Goal: Task Accomplishment & Management: Manage account settings

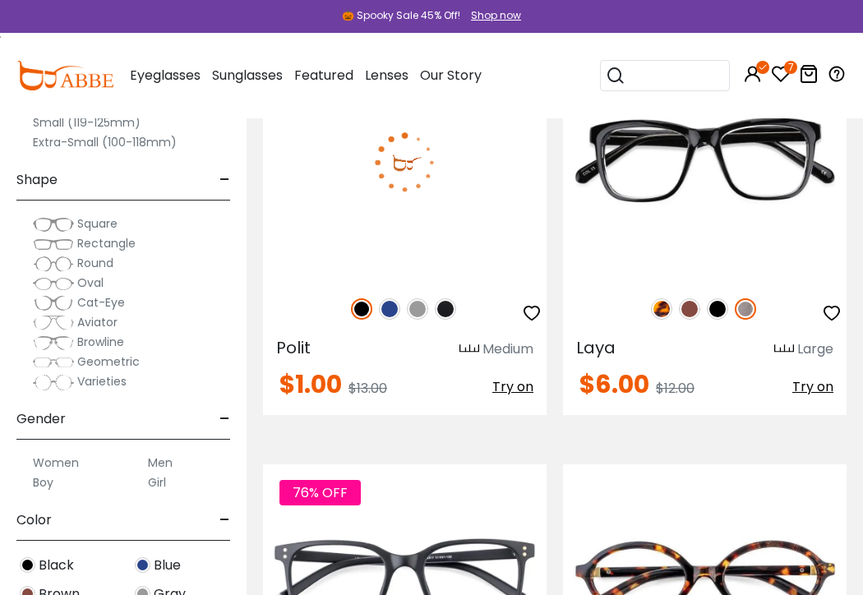
scroll to position [328, 0]
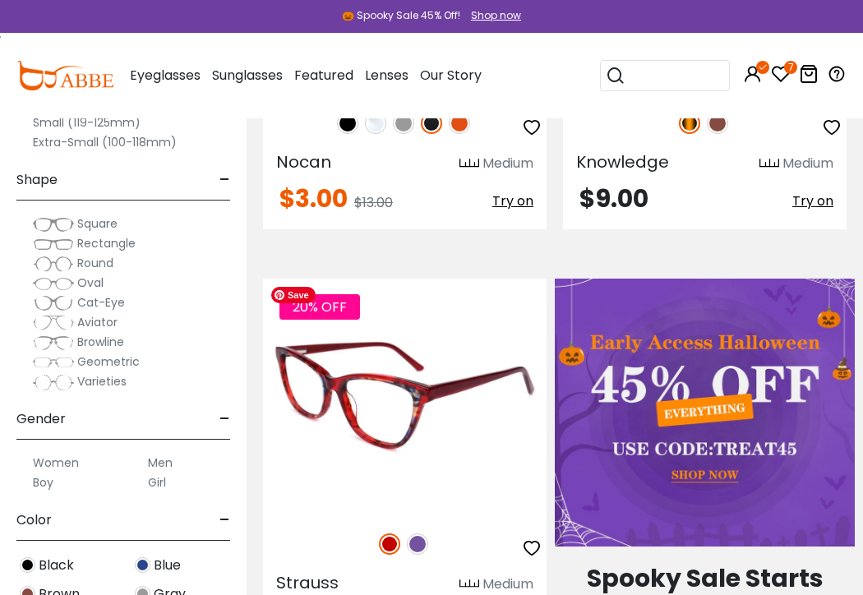
scroll to position [904, 0]
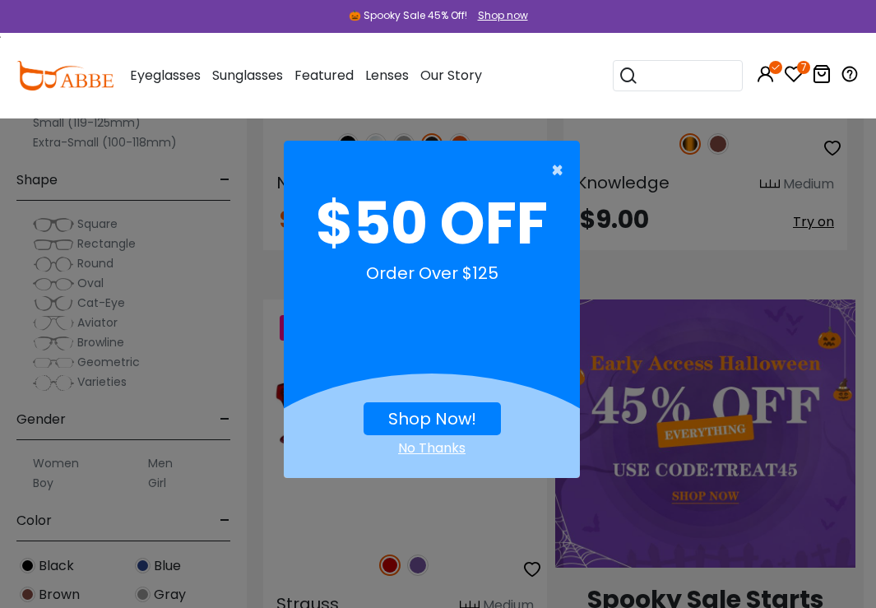
click at [559, 169] on span "×" at bounding box center [561, 170] width 21 height 33
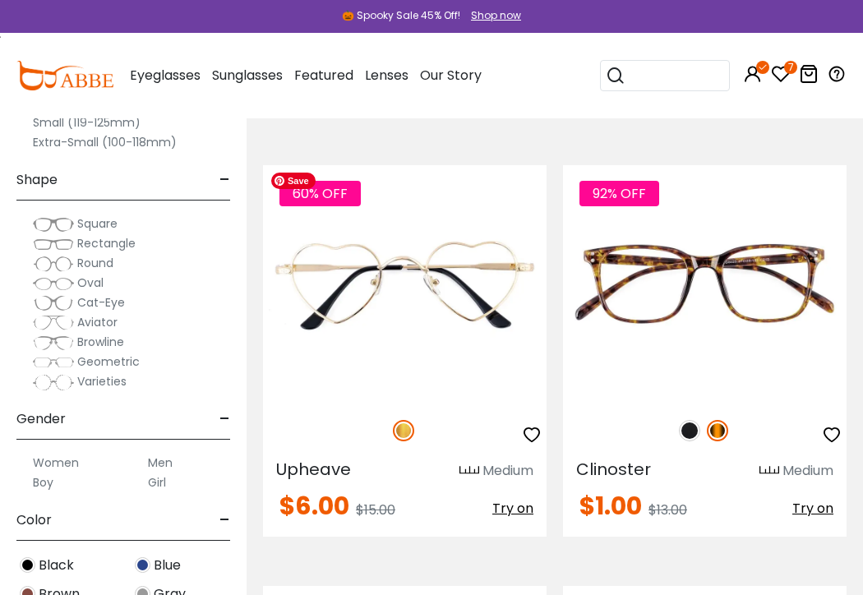
scroll to position [4439, 0]
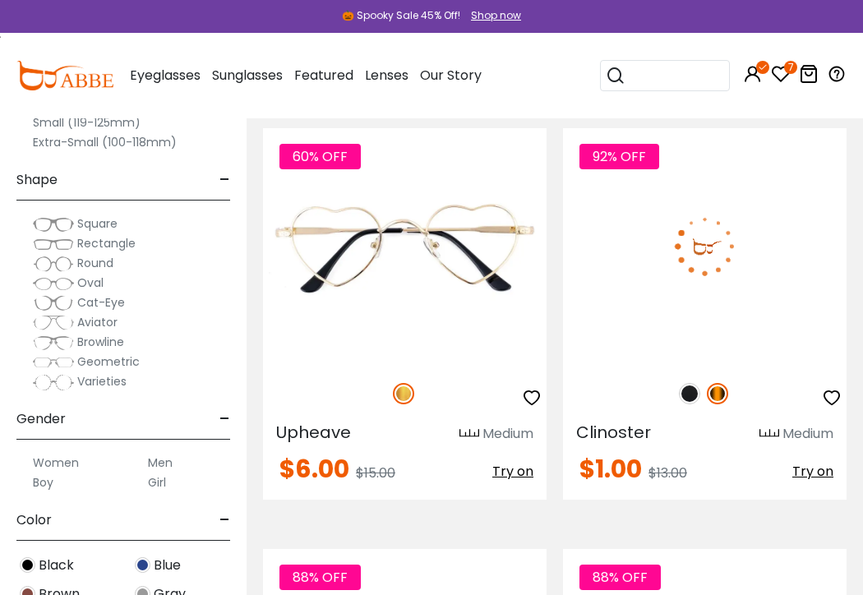
drag, startPoint x: 819, startPoint y: 472, endPoint x: 740, endPoint y: 478, distance: 79.2
click at [737, 480] on div "$1.00 $13.00 Try on" at bounding box center [705, 472] width 284 height 30
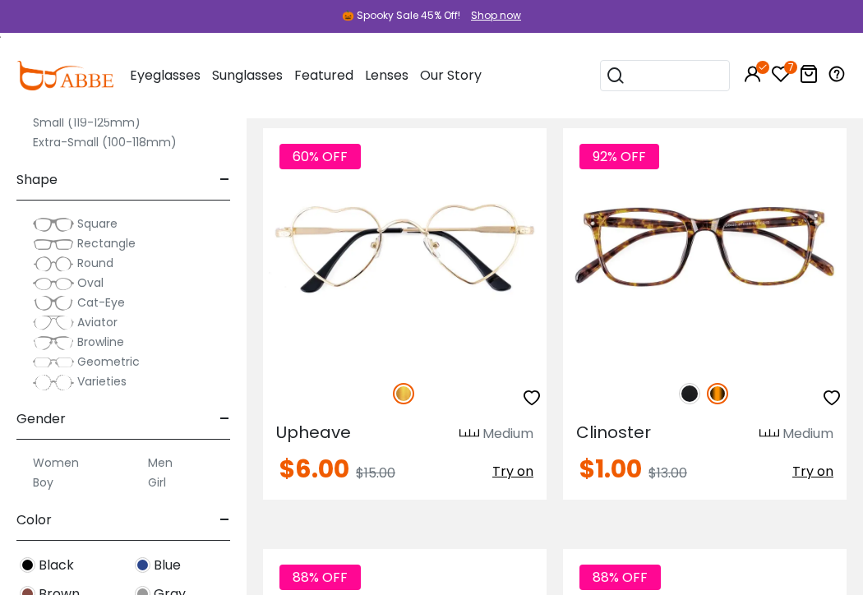
click at [813, 73] on icon at bounding box center [809, 74] width 20 height 20
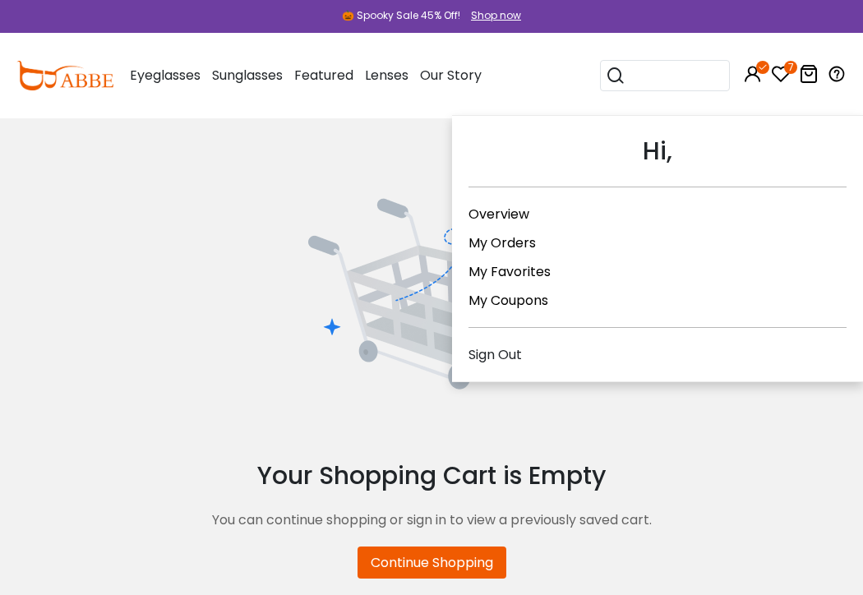
click at [756, 73] on icon at bounding box center [753, 74] width 20 height 20
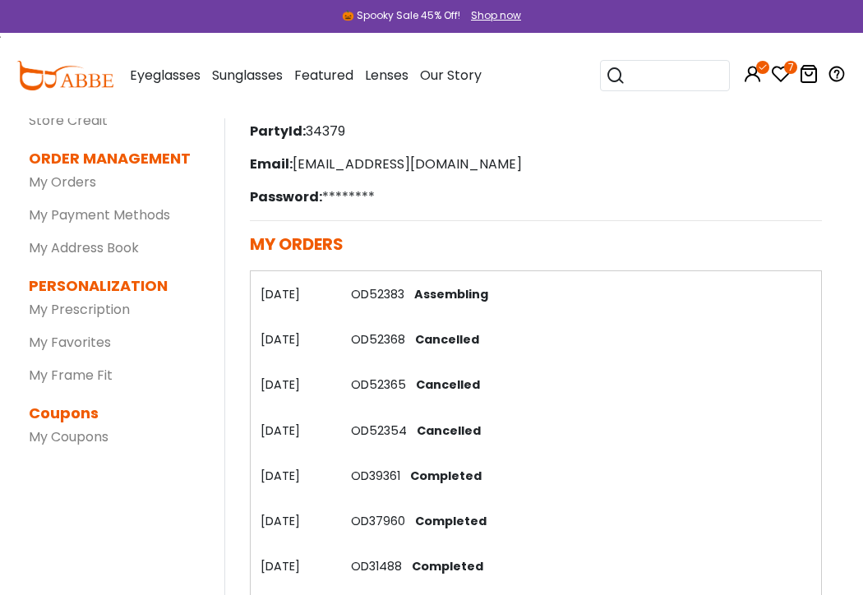
scroll to position [164, 0]
click at [810, 73] on icon at bounding box center [809, 74] width 20 height 20
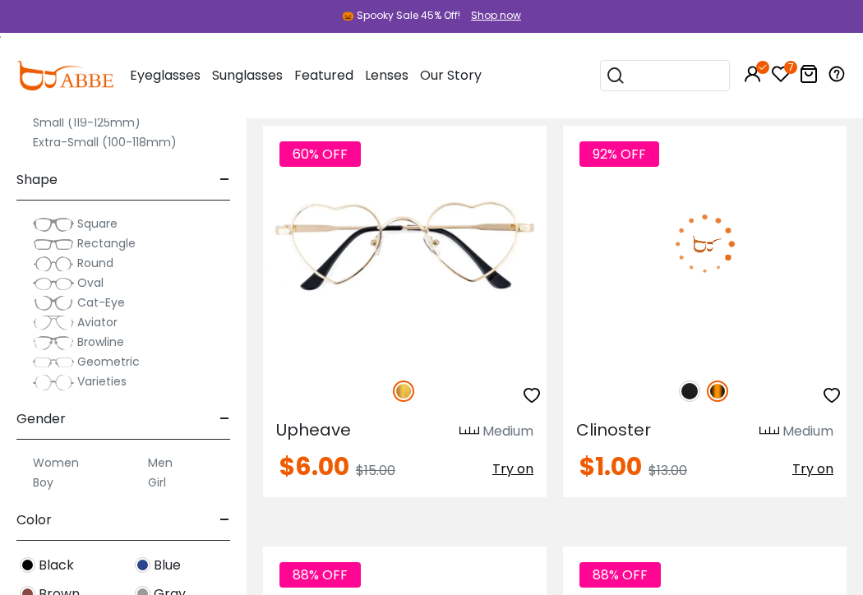
scroll to position [4439, 0]
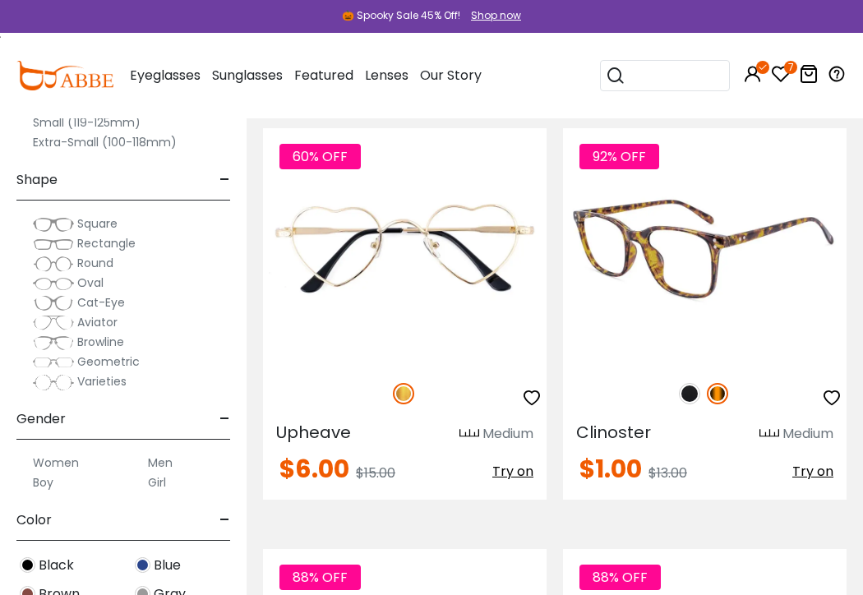
click at [692, 390] on img at bounding box center [689, 393] width 21 height 21
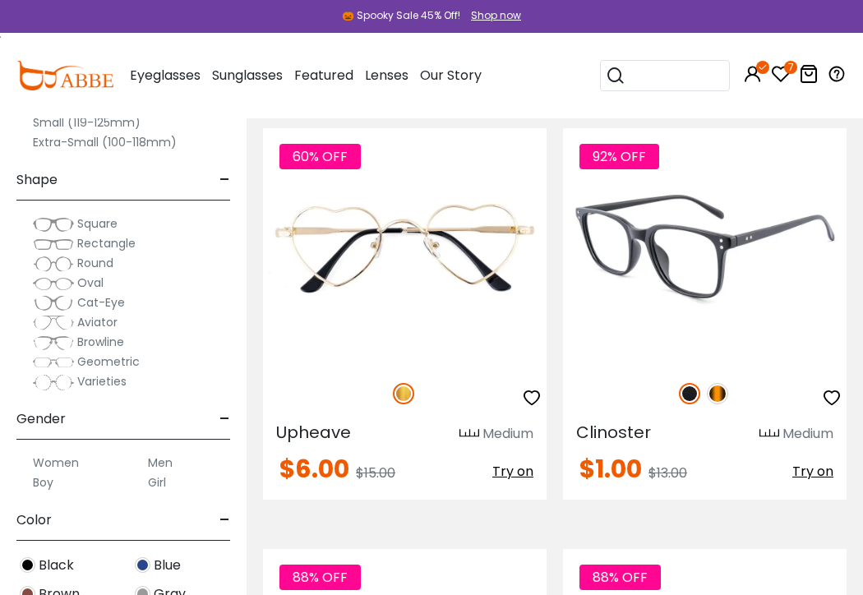
click at [720, 392] on img at bounding box center [717, 393] width 21 height 21
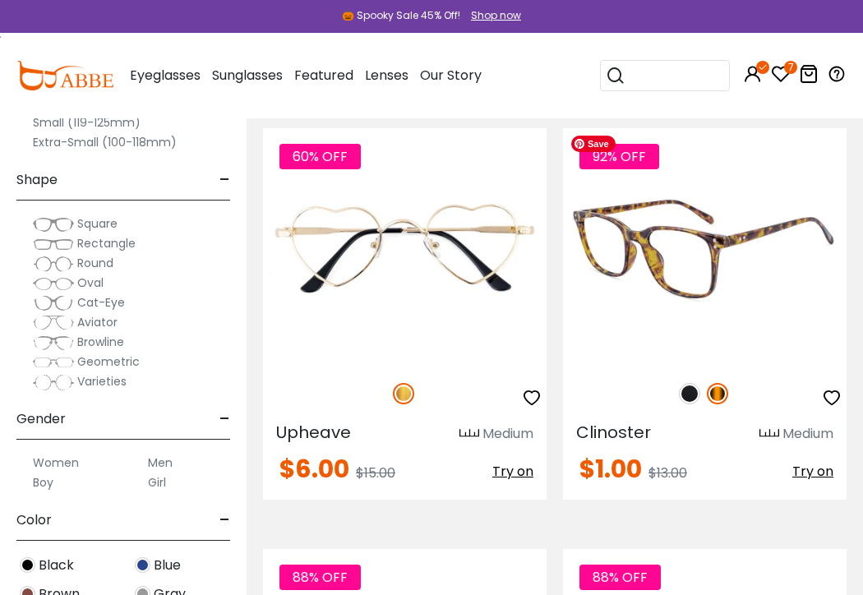
click at [699, 256] on img at bounding box center [705, 246] width 284 height 236
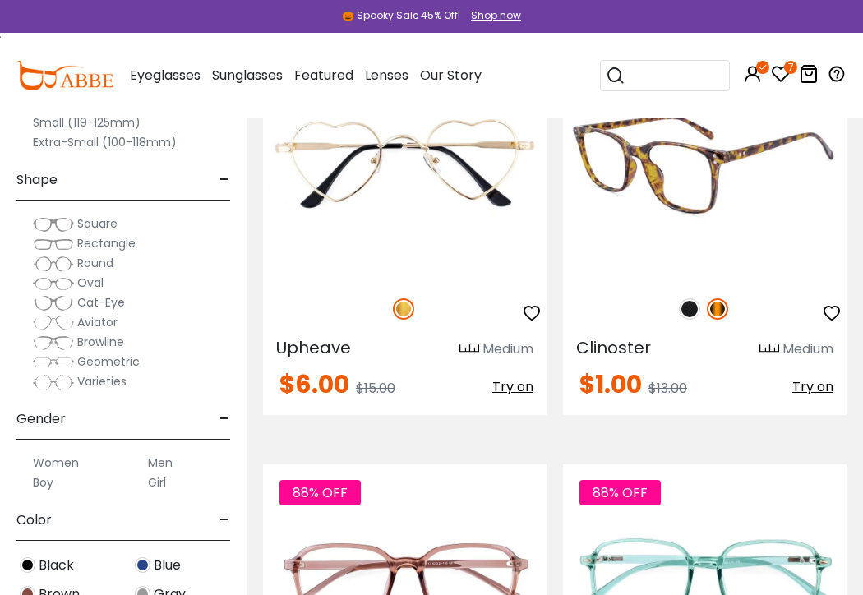
scroll to position [4522, 0]
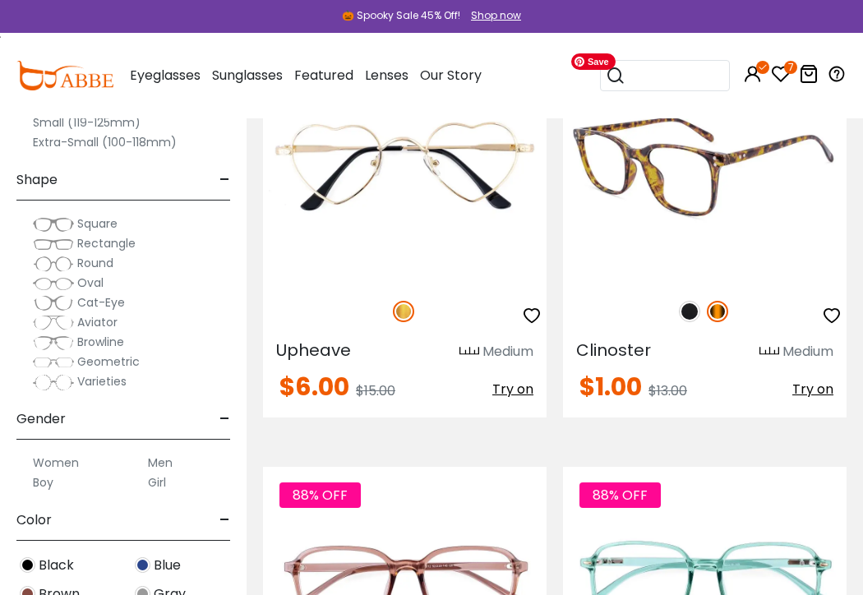
click at [695, 197] on img at bounding box center [705, 164] width 284 height 236
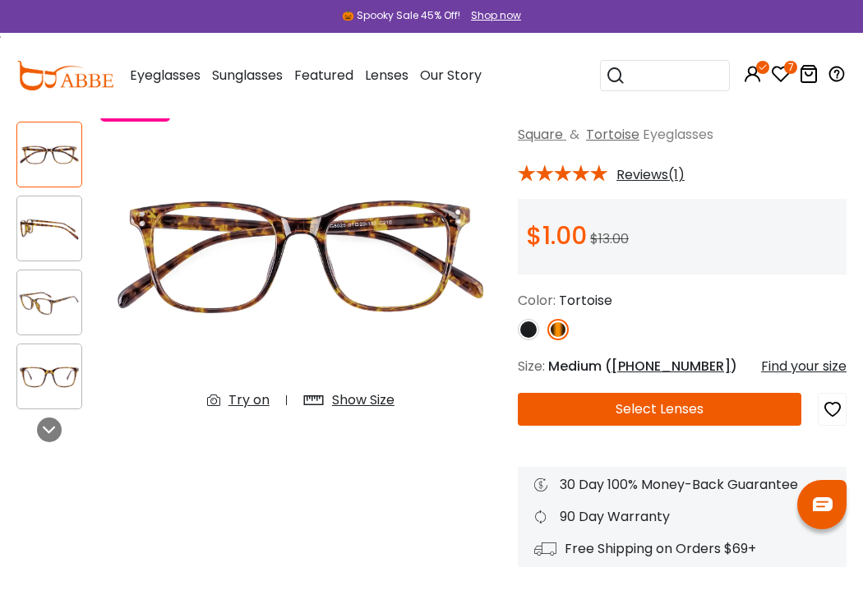
scroll to position [81, 0]
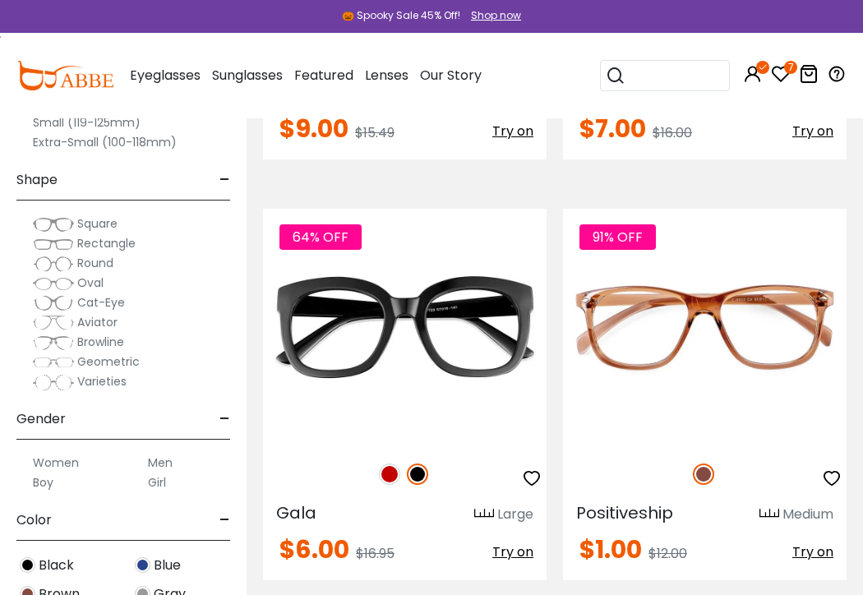
scroll to position [7728, 0]
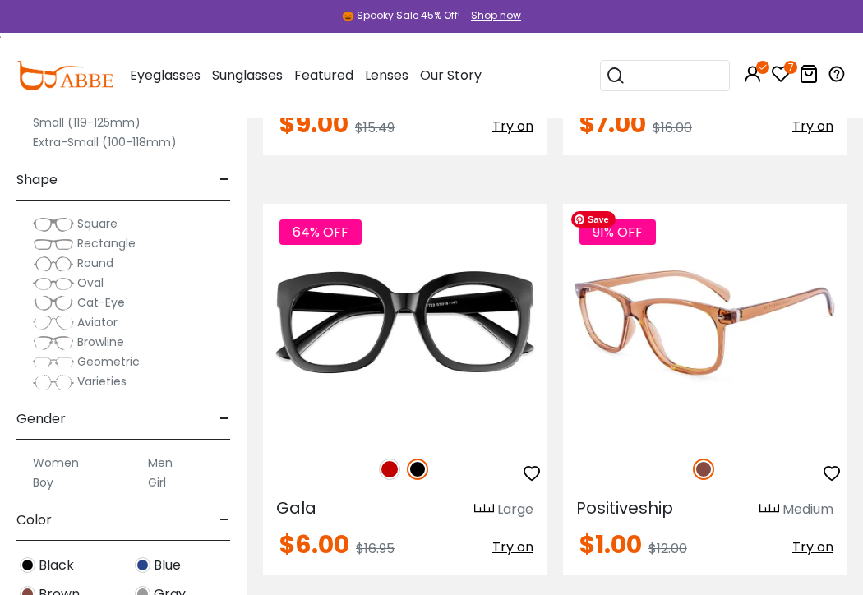
click at [722, 344] on img at bounding box center [705, 322] width 284 height 236
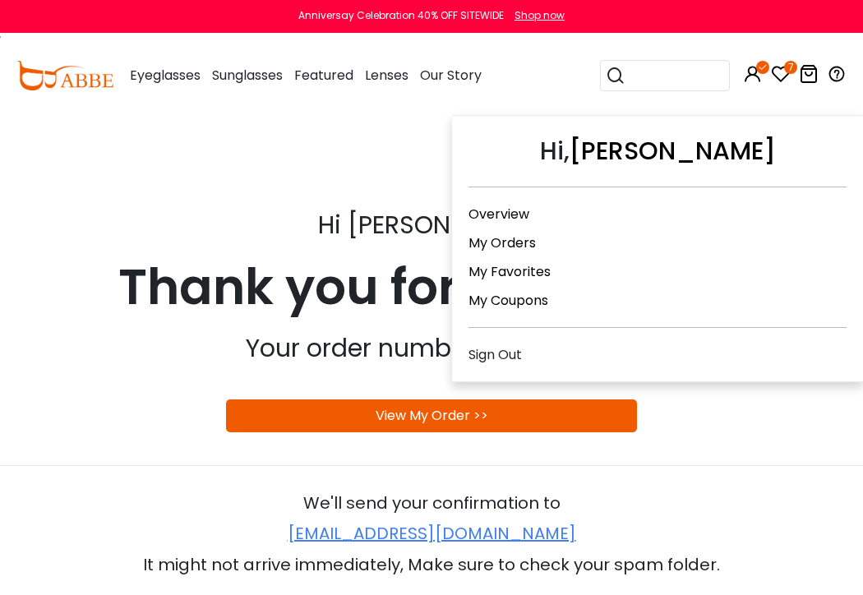
click at [756, 71] on icon at bounding box center [753, 74] width 20 height 20
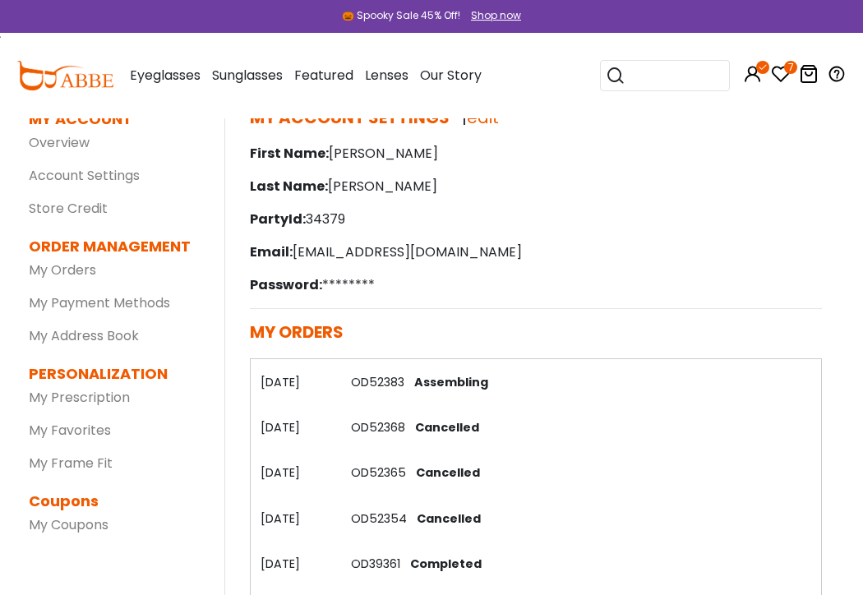
scroll to position [81, 0]
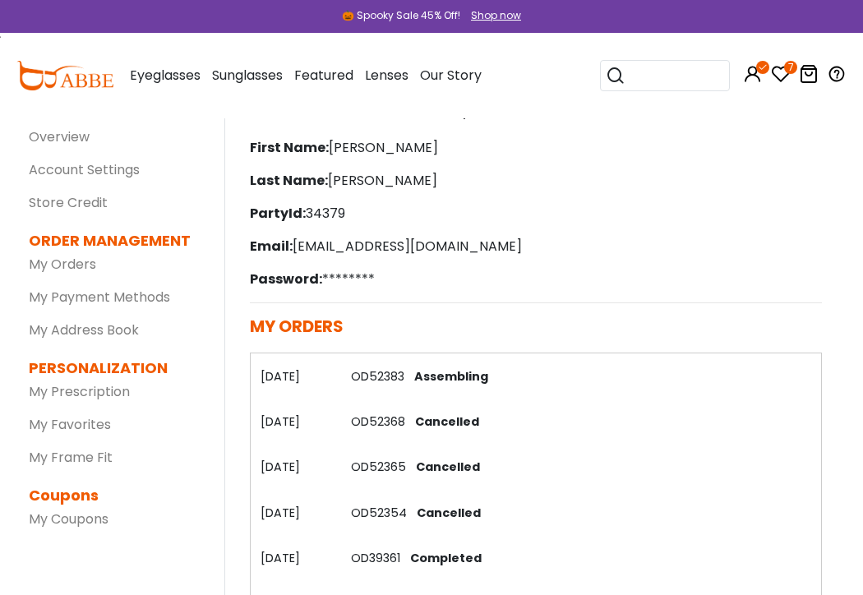
click at [384, 373] on link "OD52383" at bounding box center [377, 376] width 53 height 16
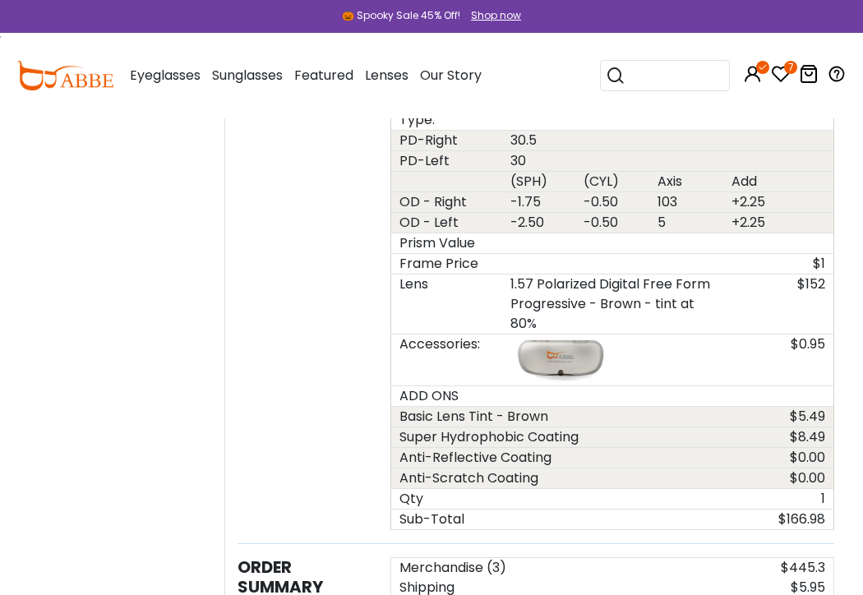
scroll to position [2302, 0]
